Goal: Task Accomplishment & Management: Manage account settings

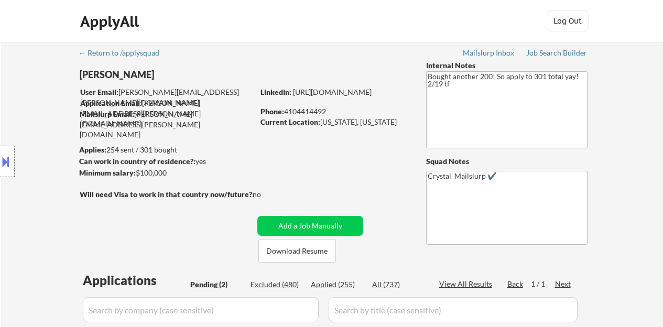
select select ""pending""
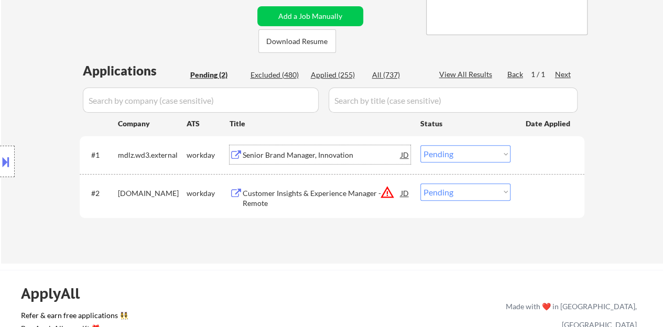
click at [519, 154] on div "#1 mdlz.wd3.external workday Senior Brand Manager, Innovation JD Choose an opti…" at bounding box center [330, 154] width 495 height 28
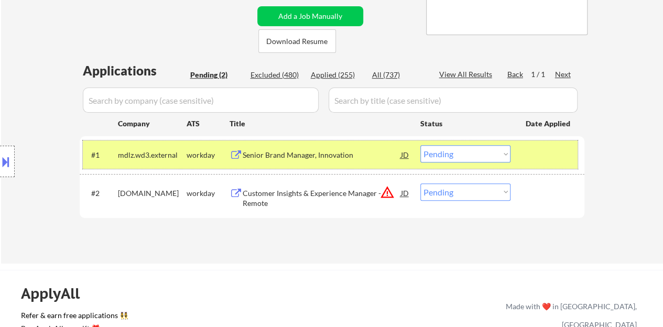
click at [439, 154] on select "Choose an option... Pending Applied Excluded (Questions) Excluded (Expired) Exc…" at bounding box center [465, 153] width 90 height 17
click at [420, 145] on select "Choose an option... Pending Applied Excluded (Questions) Excluded (Expired) Exc…" at bounding box center [465, 153] width 90 height 17
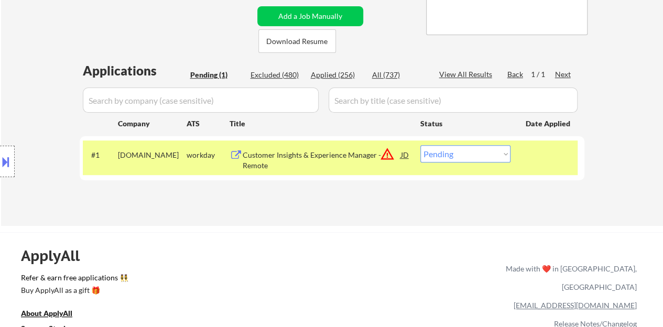
click at [313, 154] on div "Customer Insights & Experience Manager - Remote" at bounding box center [322, 160] width 158 height 20
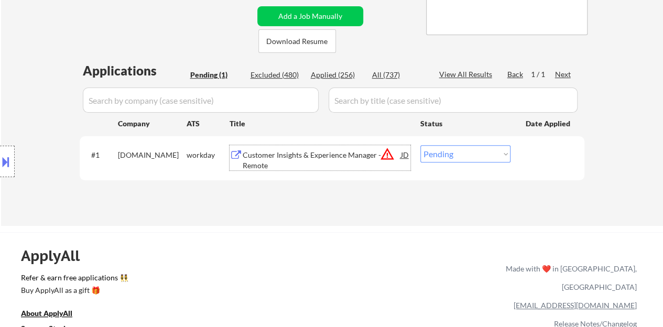
click at [433, 153] on select "Choose an option... Pending Applied Excluded (Questions) Excluded (Expired) Exc…" at bounding box center [465, 153] width 90 height 17
select select ""applied""
click at [420, 145] on select "Choose an option... Pending Applied Excluded (Questions) Excluded (Expired) Exc…" at bounding box center [465, 153] width 90 height 17
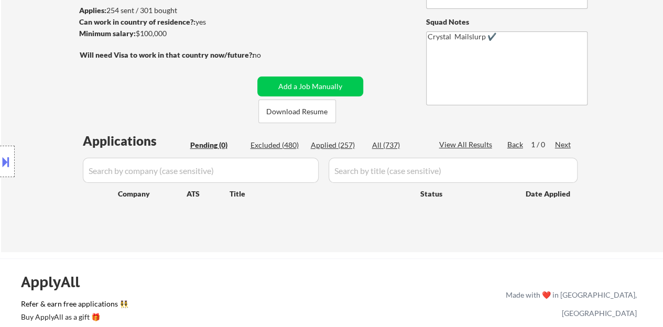
scroll to position [105, 0]
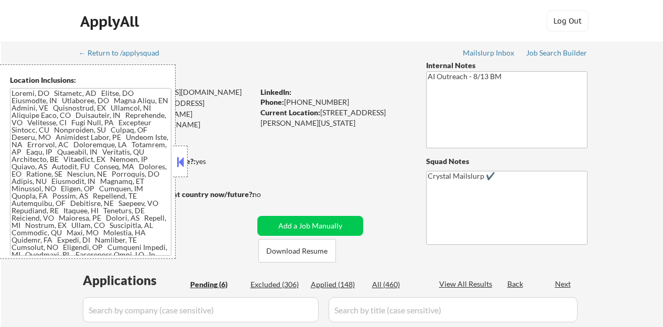
select select ""pending""
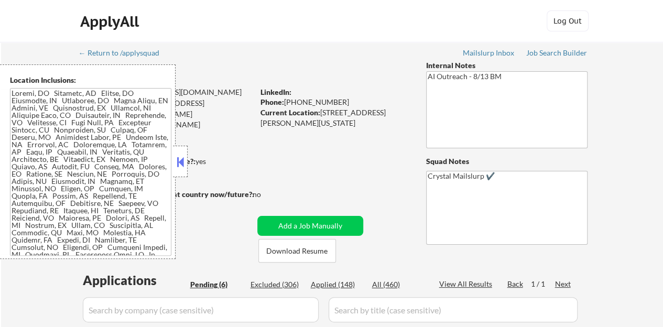
click at [178, 155] on button at bounding box center [181, 162] width 12 height 16
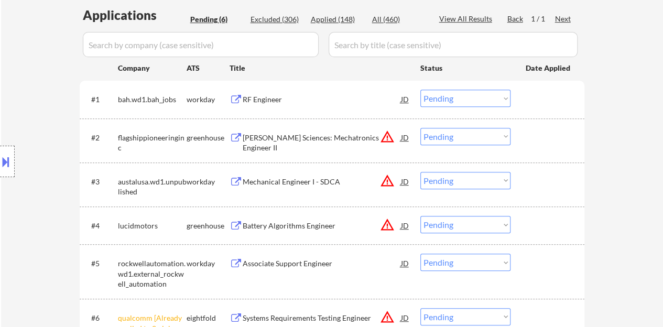
scroll to position [314, 0]
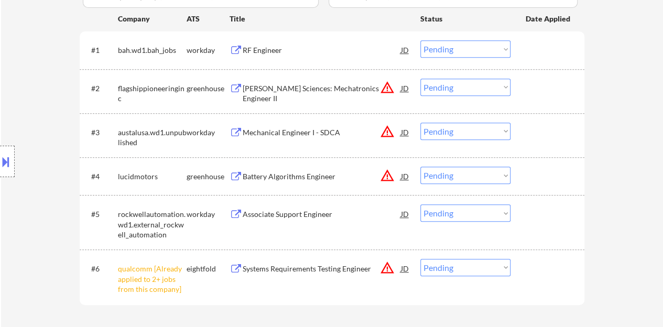
click at [440, 273] on select "Choose an option... Pending Applied Excluded (Questions) Excluded (Expired) Exc…" at bounding box center [465, 267] width 90 height 17
select select ""excluded__other_""
click at [420, 259] on select "Choose an option... Pending Applied Excluded (Questions) Excluded (Expired) Exc…" at bounding box center [465, 267] width 90 height 17
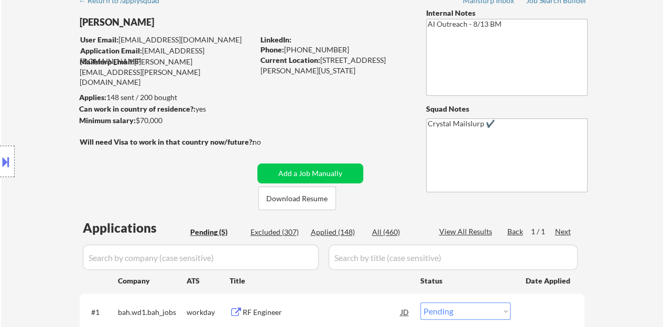
scroll to position [262, 0]
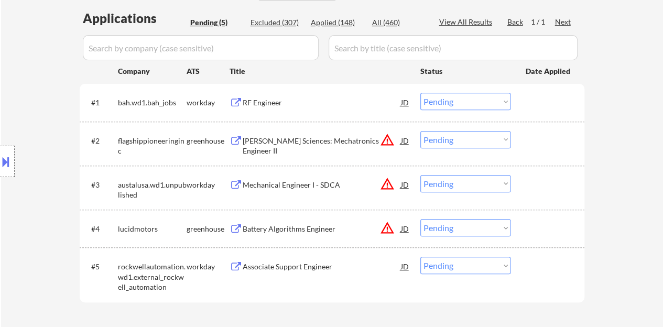
click at [403, 138] on div "JD" at bounding box center [405, 140] width 10 height 19
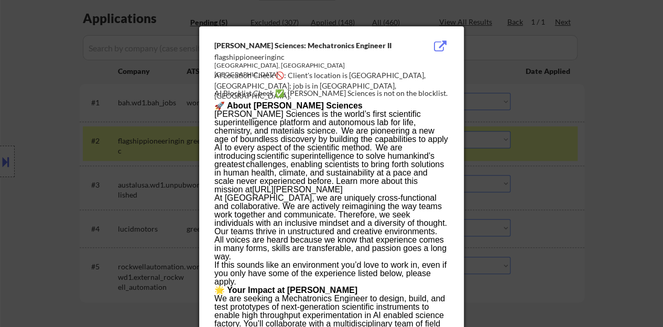
click at [143, 162] on div at bounding box center [331, 163] width 663 height 327
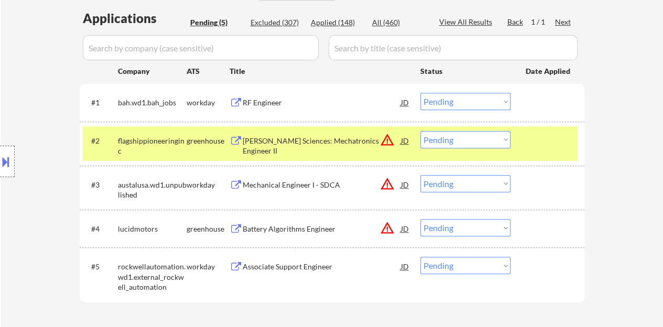
click at [3, 156] on button at bounding box center [6, 161] width 12 height 17
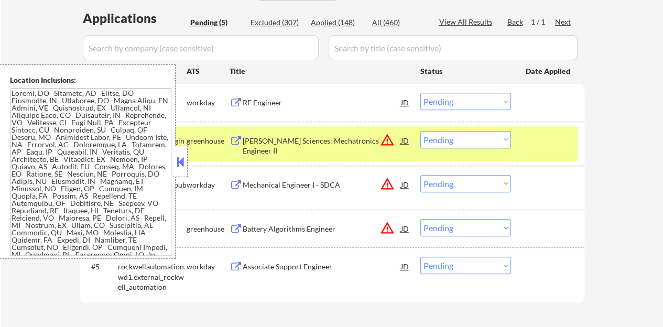
click at [179, 167] on button at bounding box center [181, 162] width 12 height 16
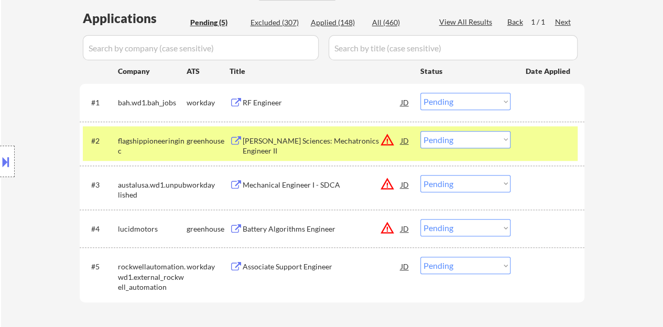
click at [305, 136] on div "[PERSON_NAME] Sciences: Mechatronics Engineer II" at bounding box center [322, 146] width 158 height 20
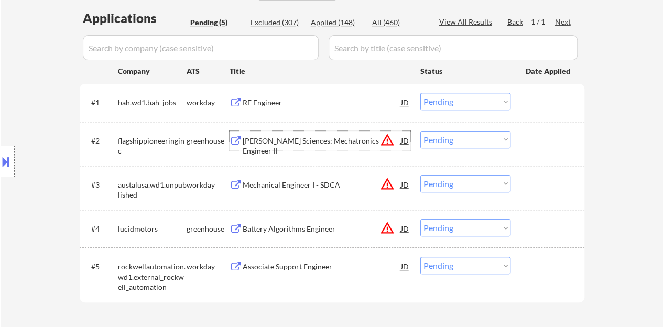
click at [554, 155] on div "#2 flagshippioneeringinc greenhouse [PERSON_NAME] Sciences: Mechatronics Engine…" at bounding box center [330, 143] width 495 height 35
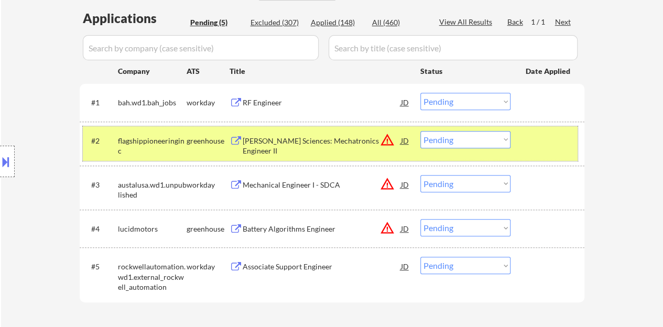
click at [456, 138] on select "Choose an option... Pending Applied Excluded (Questions) Excluded (Expired) Exc…" at bounding box center [465, 139] width 90 height 17
click at [420, 131] on select "Choose an option... Pending Applied Excluded (Questions) Excluded (Expired) Exc…" at bounding box center [465, 139] width 90 height 17
select select ""pending""
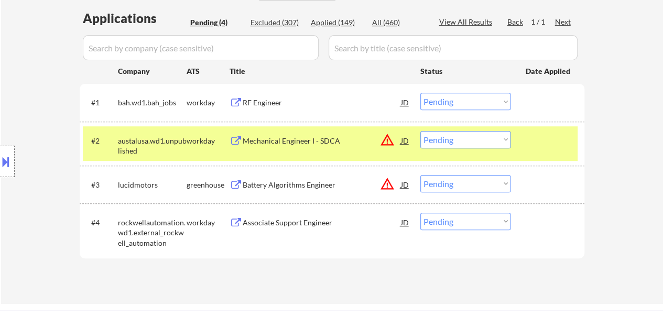
click at [547, 155] on div "#2 austalusa.wd1.unpublished workday Mechanical Engineer I - SDCA JD warning_am…" at bounding box center [330, 143] width 495 height 35
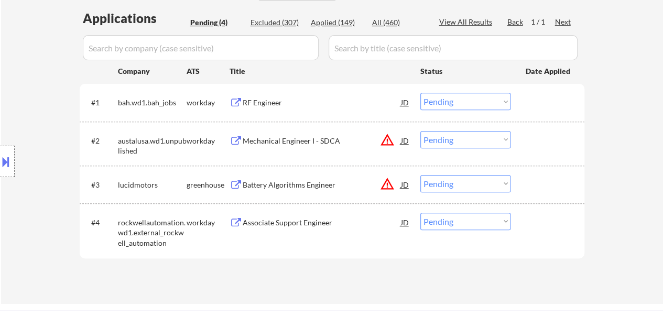
click at [408, 188] on div "JD" at bounding box center [405, 184] width 10 height 19
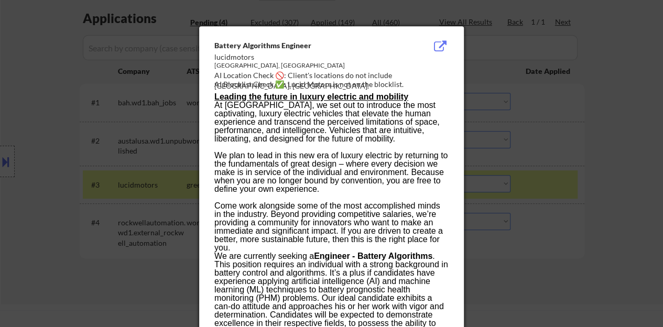
click at [102, 124] on div at bounding box center [331, 163] width 663 height 327
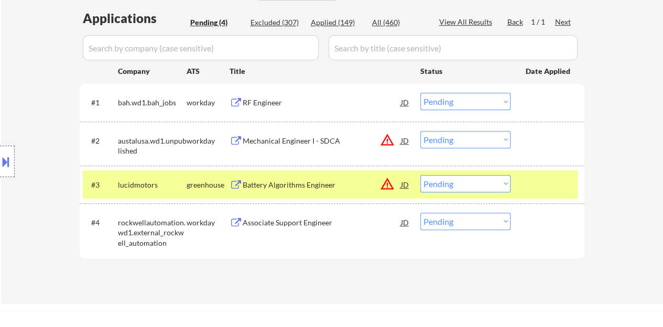
click at [6, 151] on div at bounding box center [7, 161] width 15 height 31
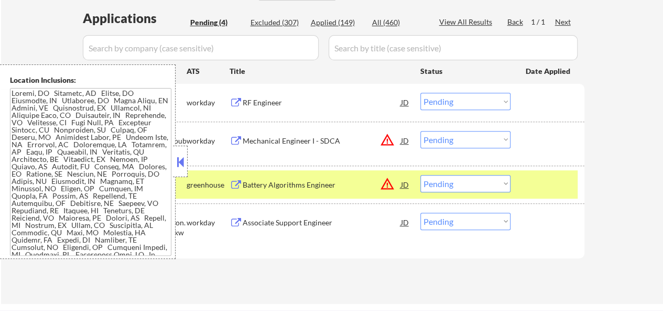
click at [186, 155] on div at bounding box center [180, 161] width 15 height 31
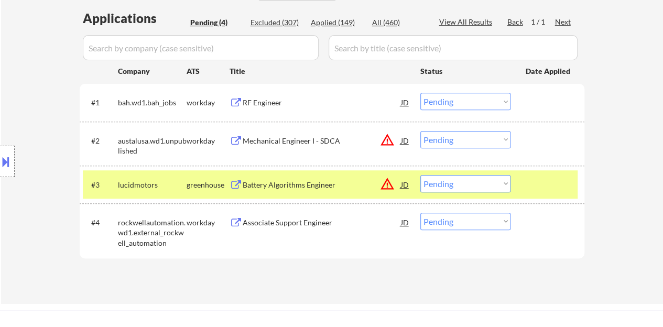
click at [288, 180] on div "Battery Algorithms Engineer" at bounding box center [322, 185] width 158 height 10
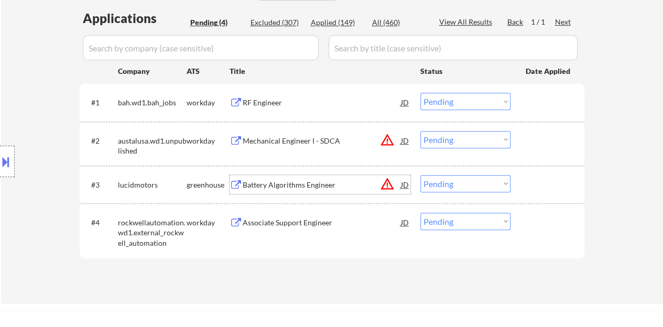
drag, startPoint x: 564, startPoint y: 192, endPoint x: 551, endPoint y: 182, distance: 16.8
click at [563, 192] on div at bounding box center [549, 184] width 46 height 19
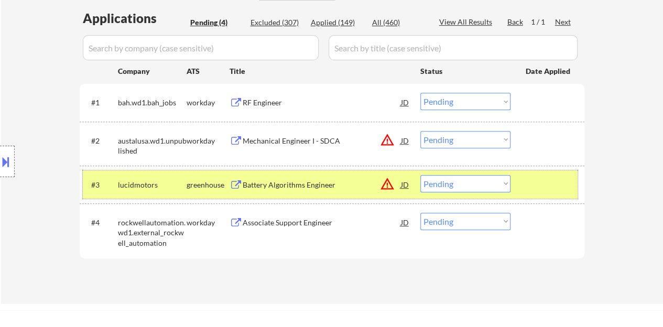
click at [466, 186] on select "Choose an option... Pending Applied Excluded (Questions) Excluded (Expired) Exc…" at bounding box center [465, 183] width 90 height 17
click at [420, 175] on select "Choose an option... Pending Applied Excluded (Questions) Excluded (Expired) Exc…" at bounding box center [465, 183] width 90 height 17
select select ""pending""
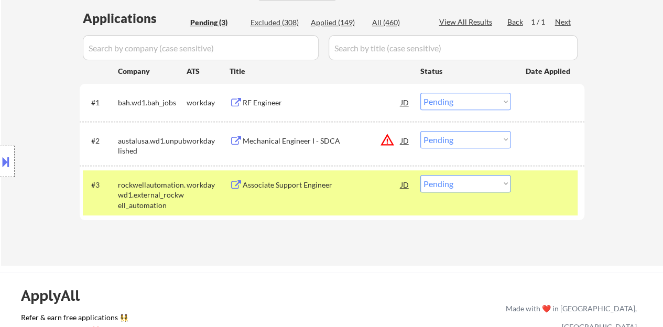
click at [561, 213] on div "#3 rockwellautomation.wd1.external_rockwell_automation workday Associate Suppor…" at bounding box center [330, 192] width 495 height 45
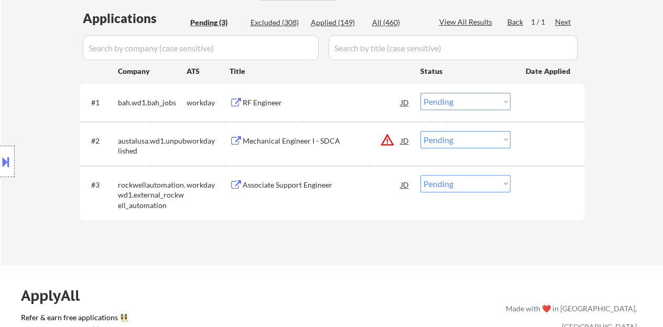
click at [267, 103] on div "RF Engineer" at bounding box center [322, 102] width 158 height 10
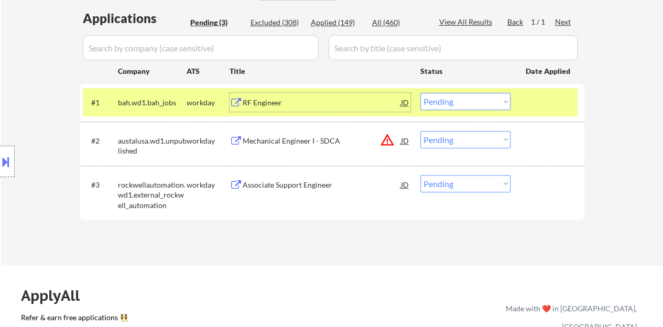
click at [0, 160] on button at bounding box center [6, 161] width 12 height 17
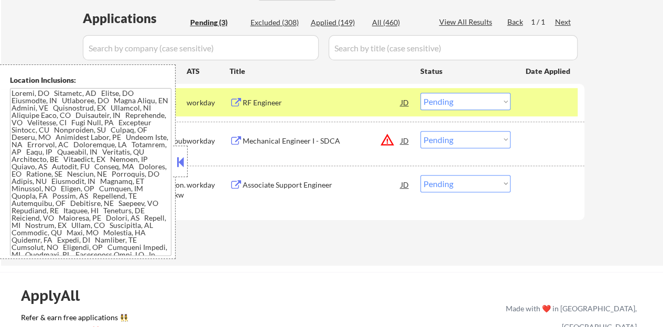
scroll to position [325, 0]
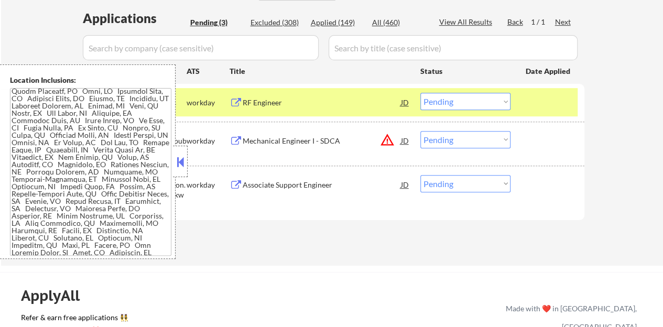
click at [180, 153] on div at bounding box center [180, 161] width 15 height 31
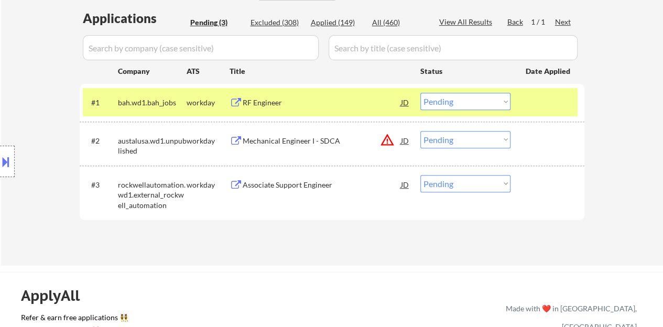
click at [470, 100] on select "Choose an option... Pending Applied Excluded (Questions) Excluded (Expired) Exc…" at bounding box center [465, 101] width 90 height 17
click at [420, 93] on select "Choose an option... Pending Applied Excluded (Questions) Excluded (Expired) Exc…" at bounding box center [465, 101] width 90 height 17
select select ""pending""
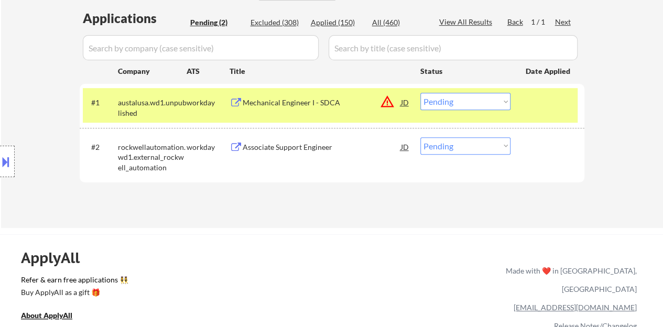
click at [551, 111] on div at bounding box center [549, 102] width 46 height 19
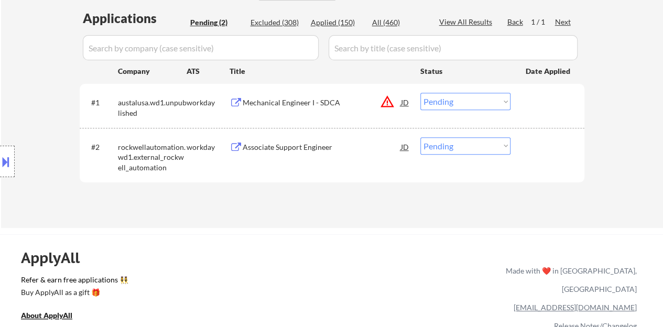
click at [294, 147] on div "Associate Support Engineer" at bounding box center [322, 147] width 158 height 10
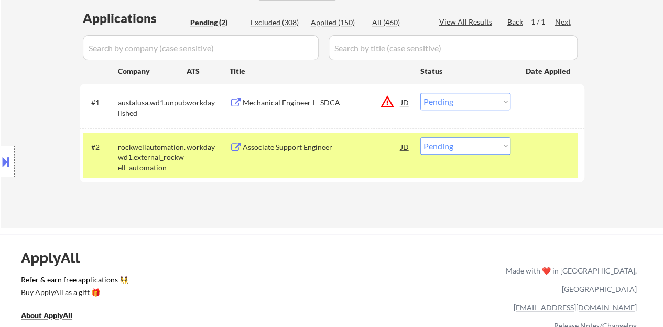
drag, startPoint x: 0, startPoint y: 161, endPoint x: 6, endPoint y: 161, distance: 5.8
click at [0, 161] on button at bounding box center [6, 161] width 12 height 17
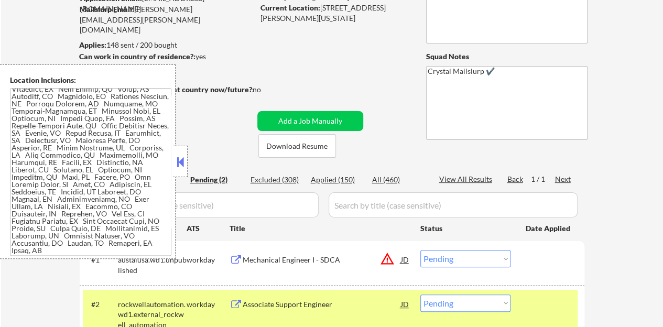
scroll to position [157, 0]
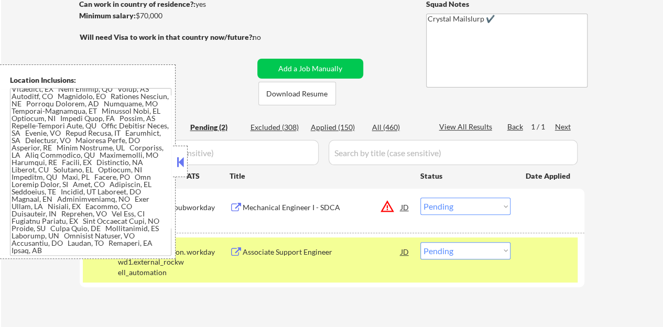
click at [184, 162] on button at bounding box center [181, 162] width 12 height 16
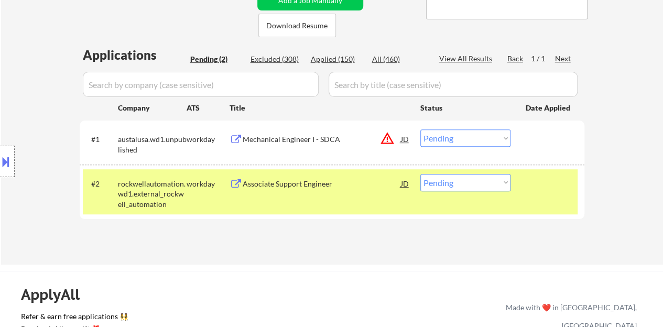
scroll to position [262, 0]
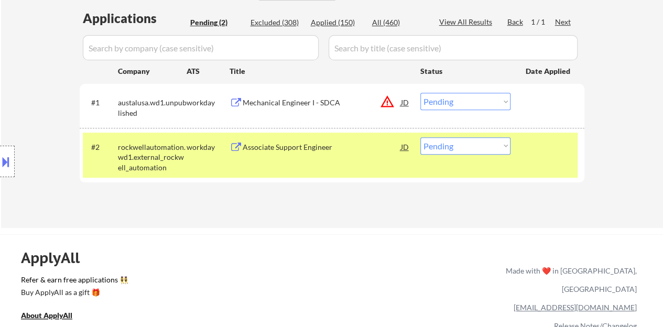
click at [0, 166] on button at bounding box center [6, 161] width 12 height 17
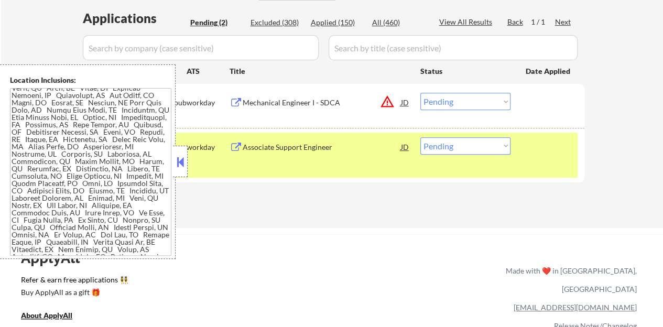
scroll to position [190, 0]
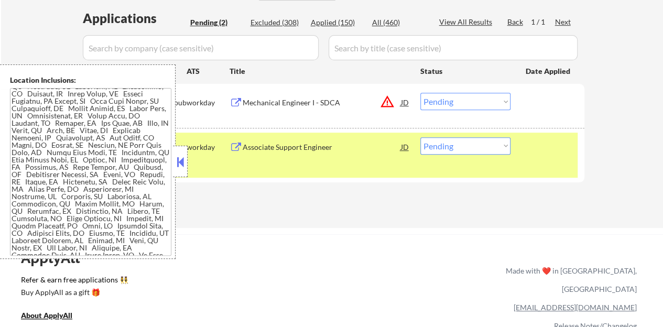
click at [176, 157] on button at bounding box center [181, 162] width 12 height 16
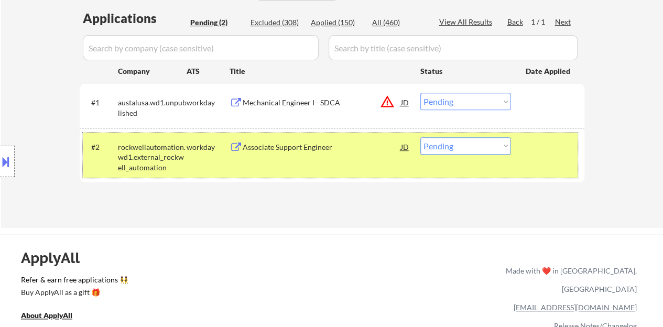
click at [555, 163] on div "#2 rockwellautomation.wd1.external_rockwell_automation workday Associate Suppor…" at bounding box center [330, 155] width 495 height 45
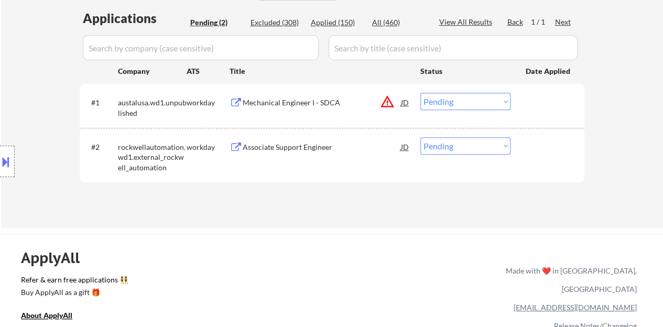
click at [400, 103] on div "JD" at bounding box center [405, 102] width 10 height 19
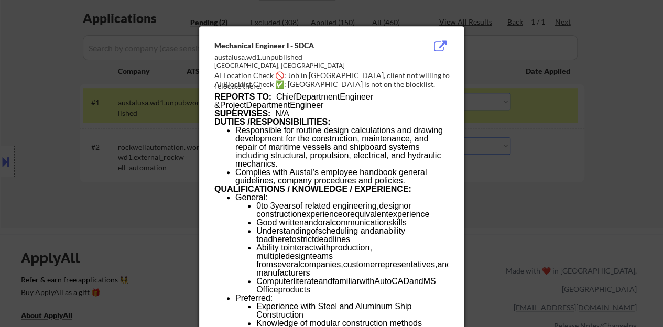
click at [90, 165] on div at bounding box center [331, 163] width 663 height 327
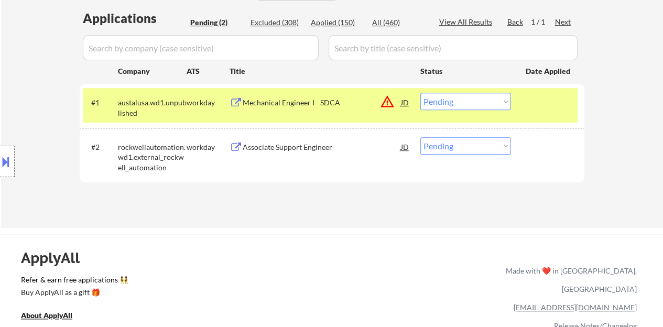
click at [400, 100] on div "JD" at bounding box center [405, 102] width 10 height 19
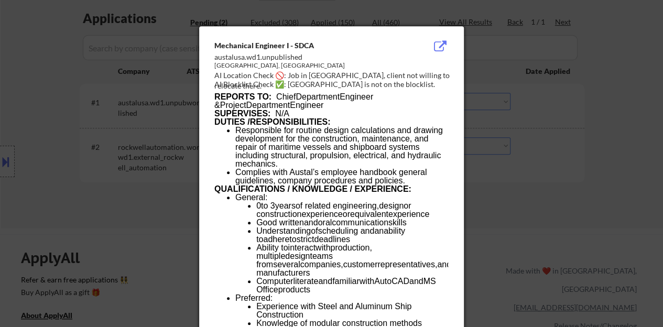
click at [7, 143] on div at bounding box center [331, 163] width 663 height 327
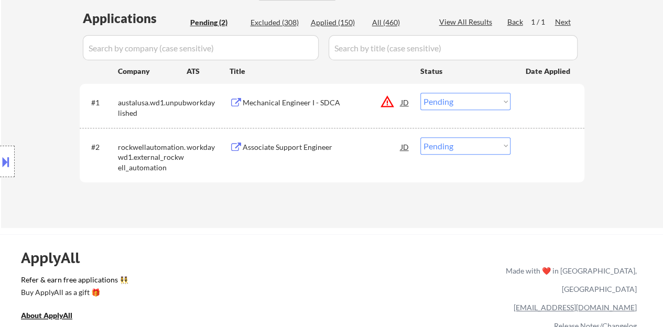
click at [8, 158] on button at bounding box center [6, 161] width 12 height 17
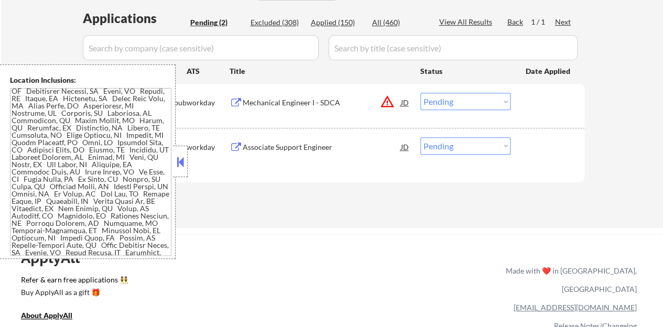
scroll to position [0, 0]
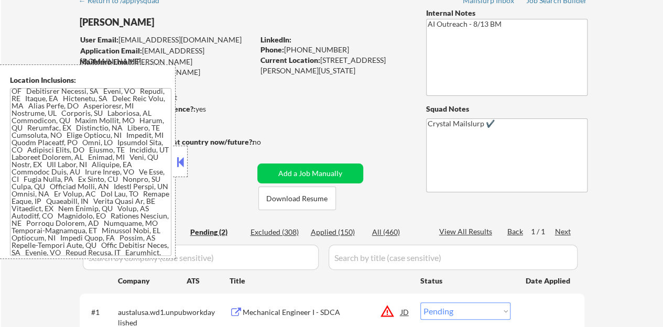
click at [175, 158] on button at bounding box center [181, 162] width 12 height 16
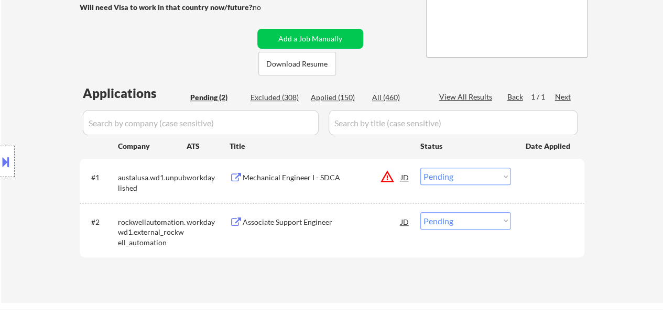
scroll to position [210, 0]
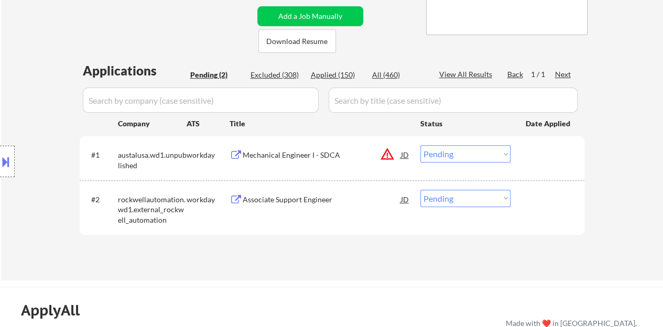
click at [263, 204] on div "Associate Support Engineer" at bounding box center [322, 199] width 158 height 19
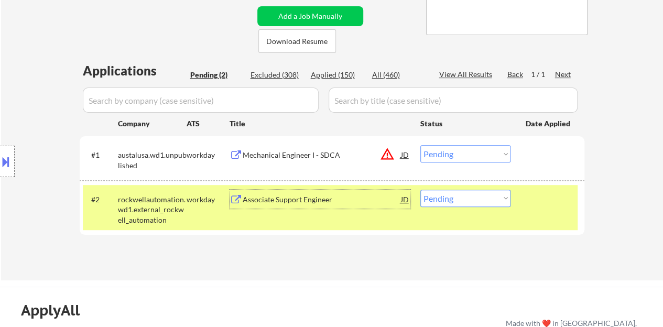
click at [468, 191] on select "Choose an option... Pending Applied Excluded (Questions) Excluded (Expired) Exc…" at bounding box center [465, 198] width 90 height 17
click at [420, 190] on select "Choose an option... Pending Applied Excluded (Questions) Excluded (Expired) Exc…" at bounding box center [465, 198] width 90 height 17
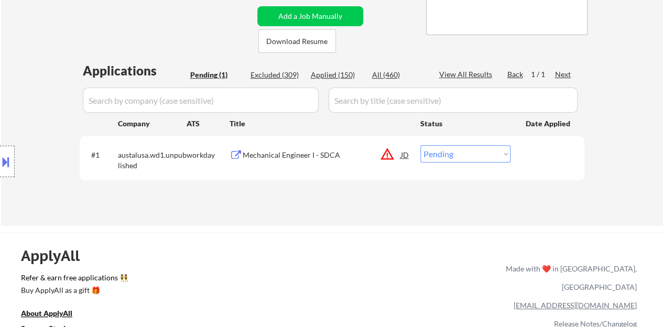
click at [340, 153] on div "Mechanical Engineer I - SDCA" at bounding box center [322, 155] width 158 height 10
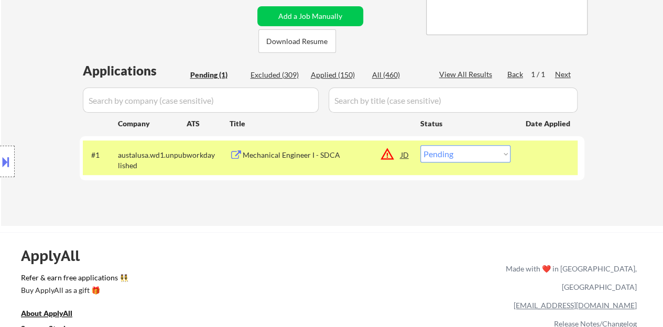
select select ""pending""
